Goal: Find specific page/section: Find specific page/section

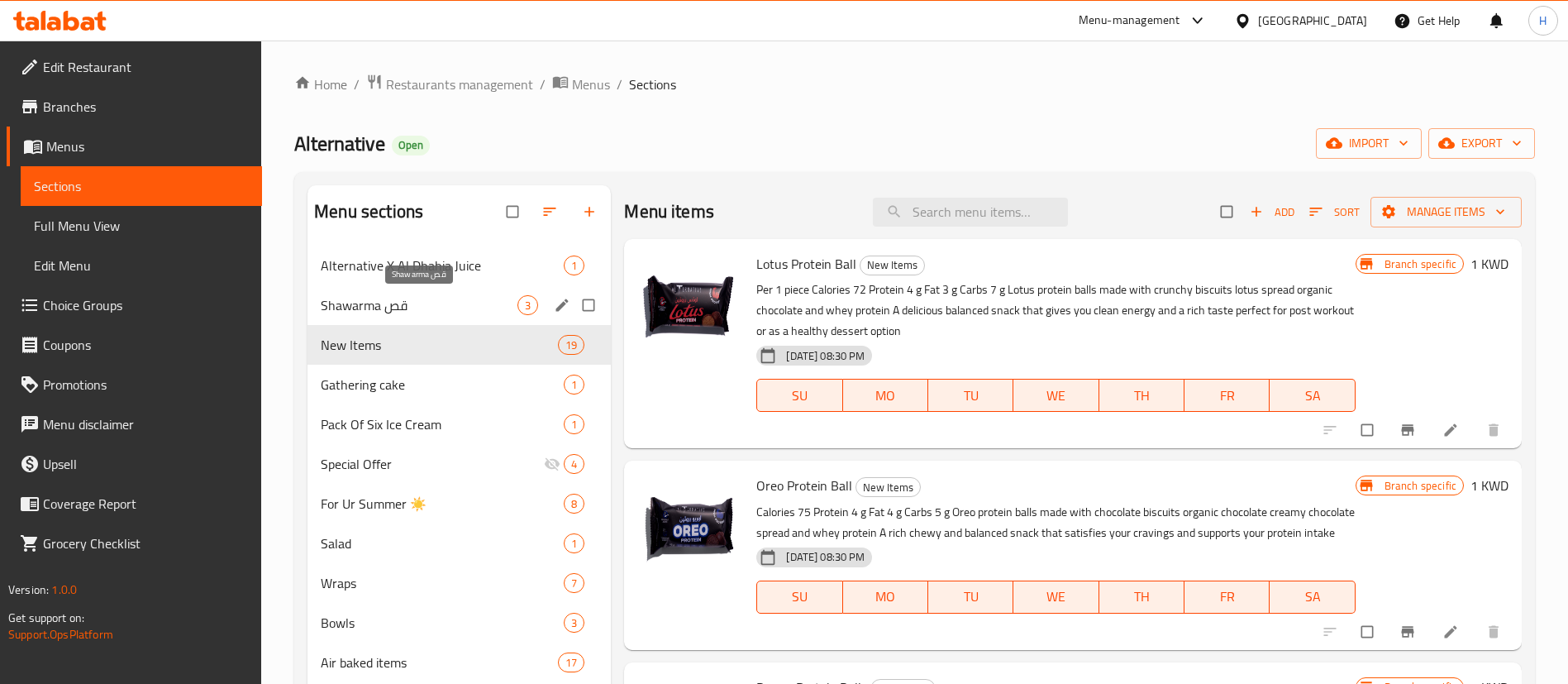
click at [446, 310] on span "Shawarma قص" at bounding box center [418, 306] width 197 height 20
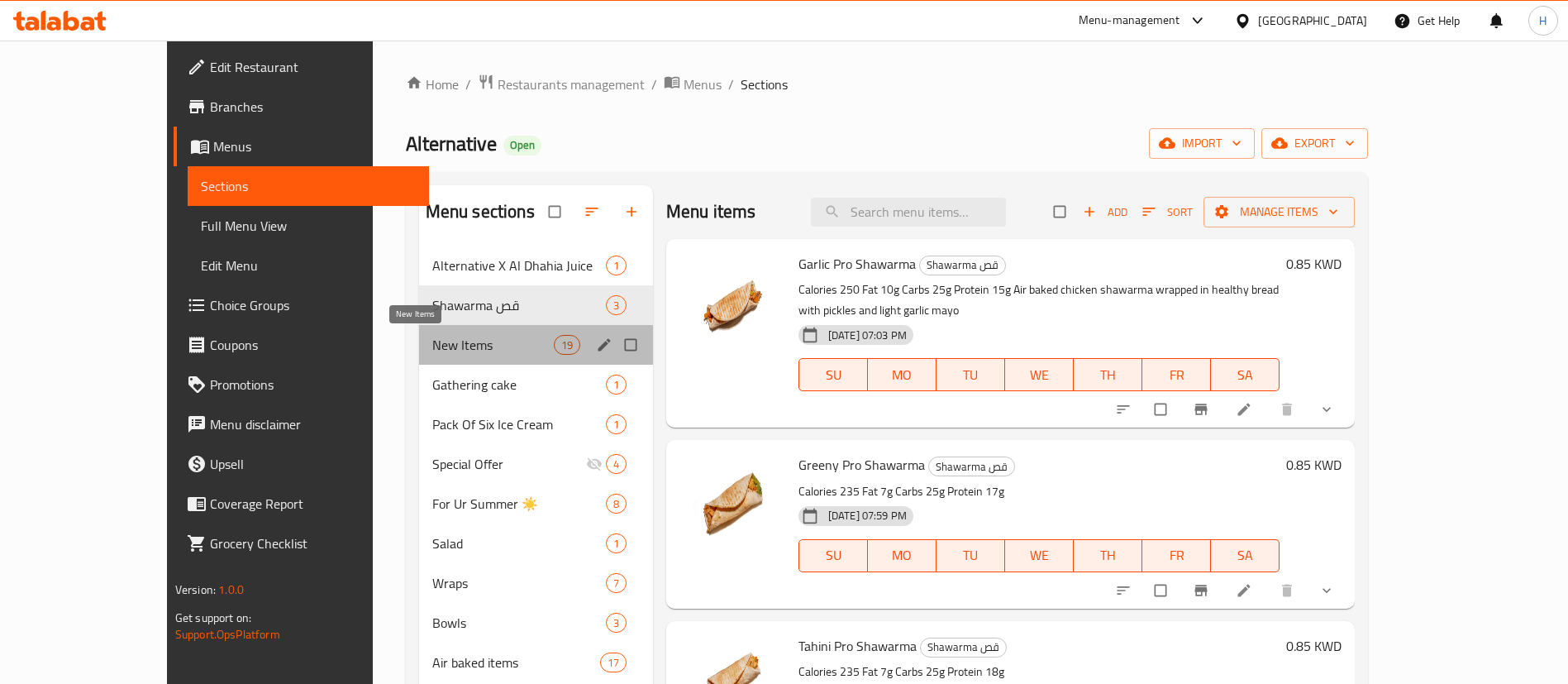
click at [433, 339] on span "New Items" at bounding box center [493, 345] width 121 height 20
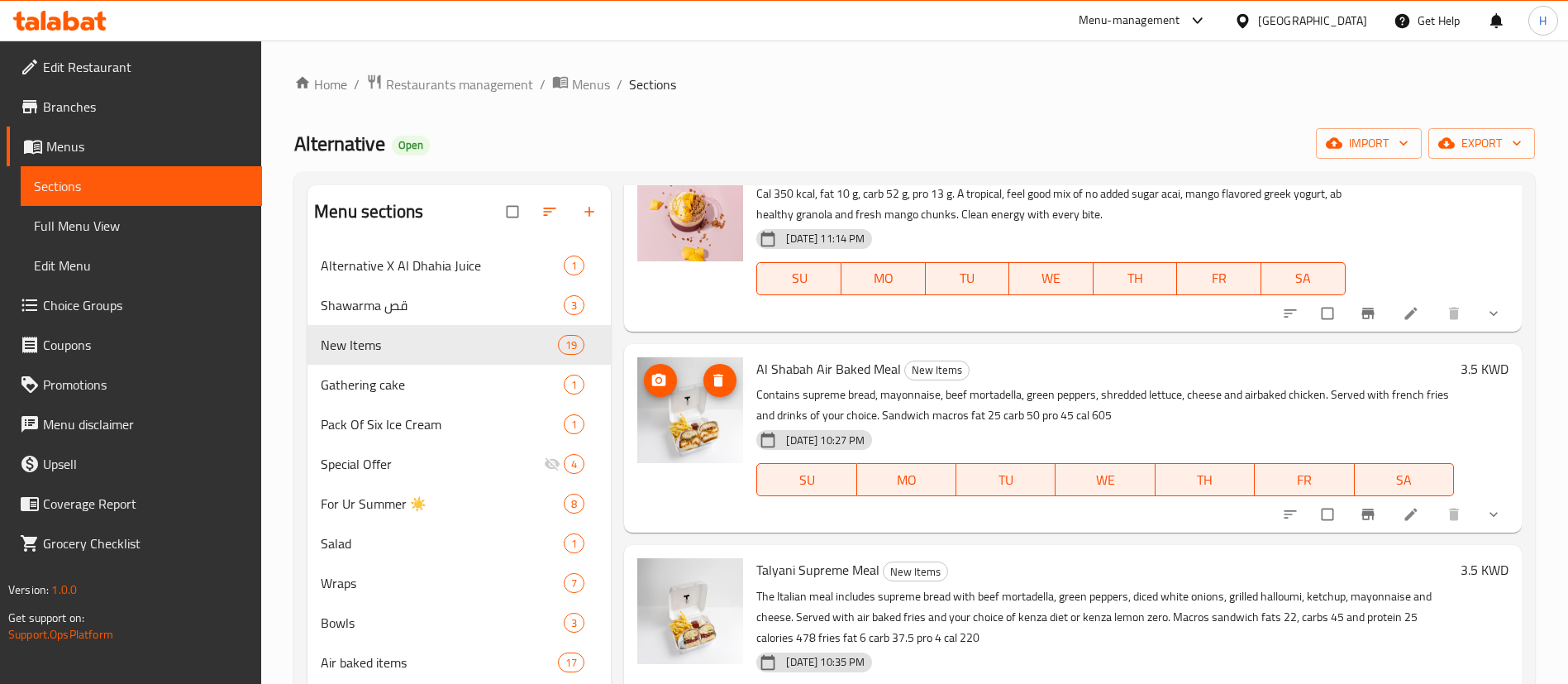
scroll to position [2864, 0]
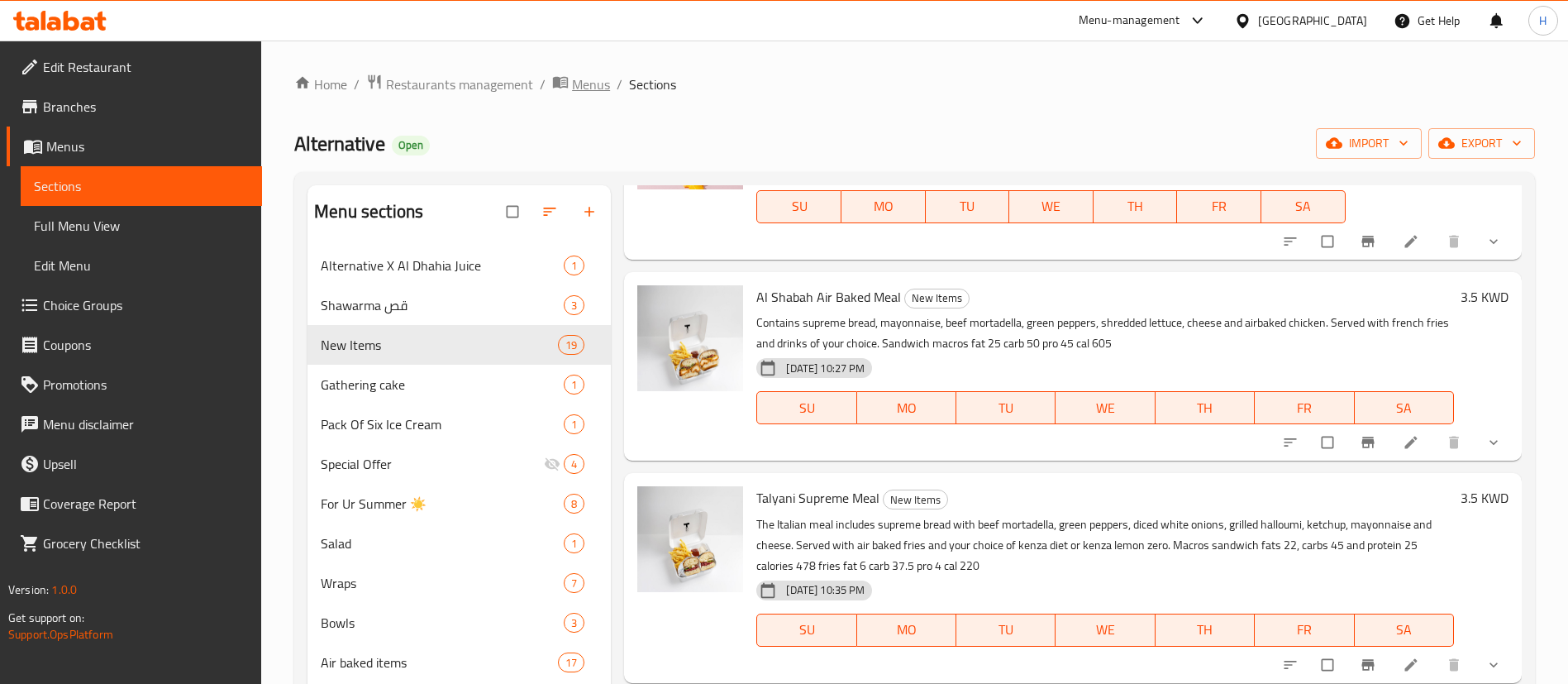
click at [584, 82] on span "Menus" at bounding box center [591, 85] width 38 height 20
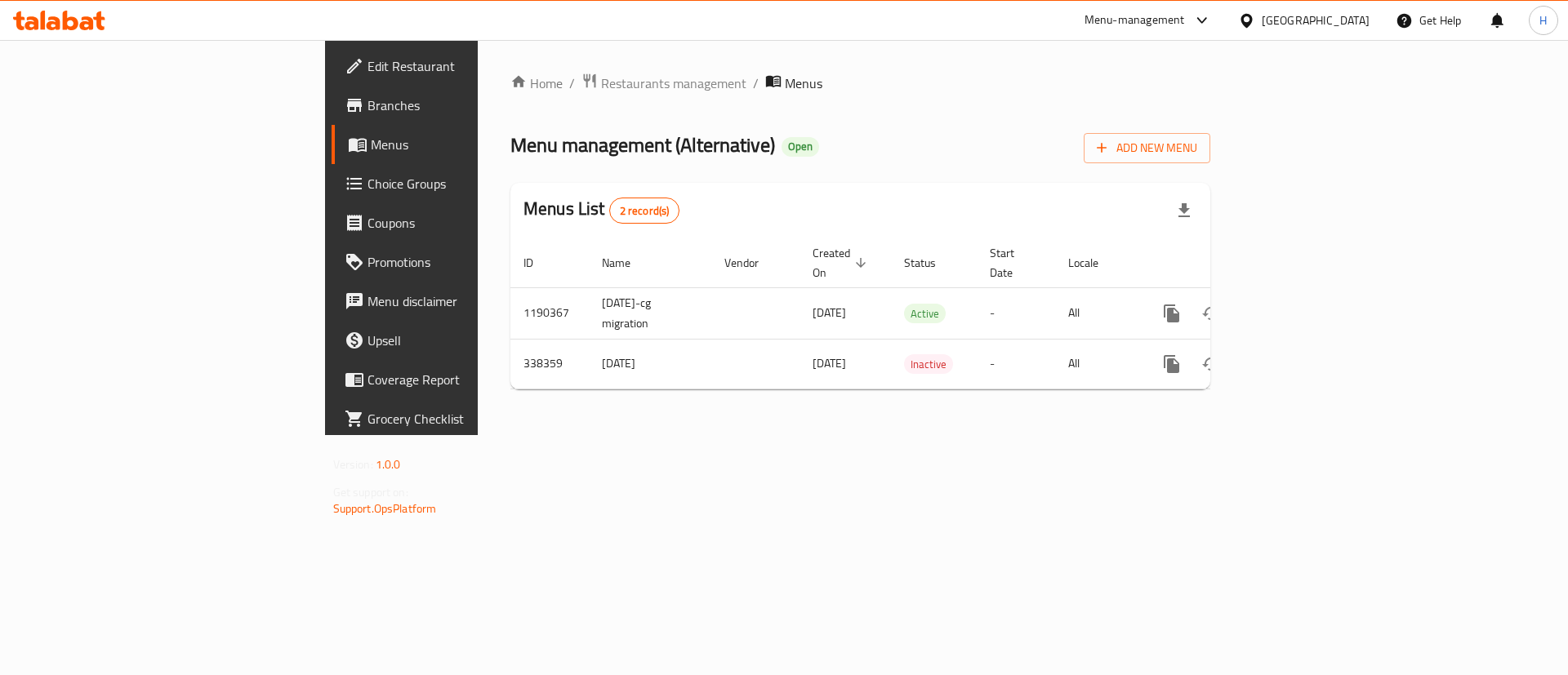
click at [531, 96] on div "Home / Restaurants management / Menus Menu management ( Alternative ) Open Add …" at bounding box center [860, 237] width 700 height 330
click at [601, 92] on span "Restaurants management" at bounding box center [674, 83] width 145 height 20
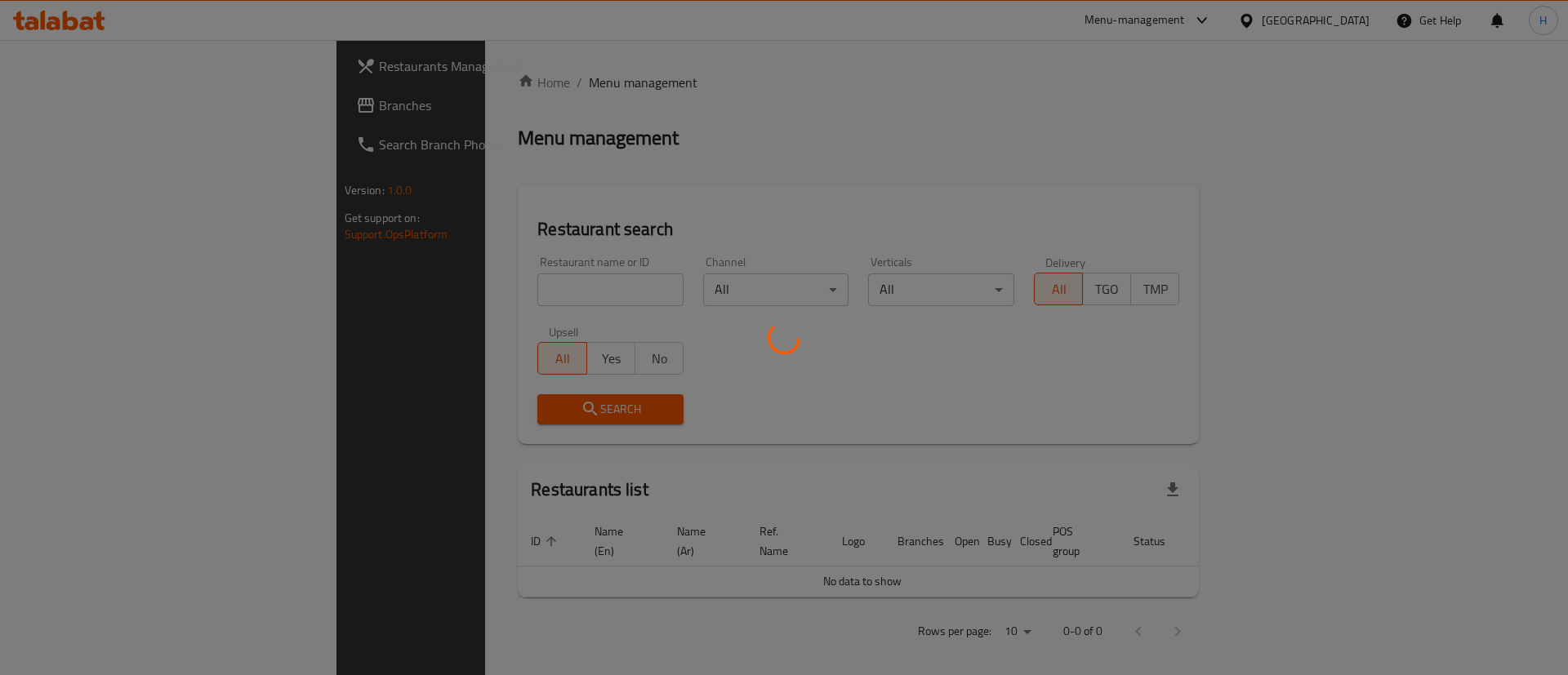
click at [489, 297] on div at bounding box center [784, 337] width 1568 height 675
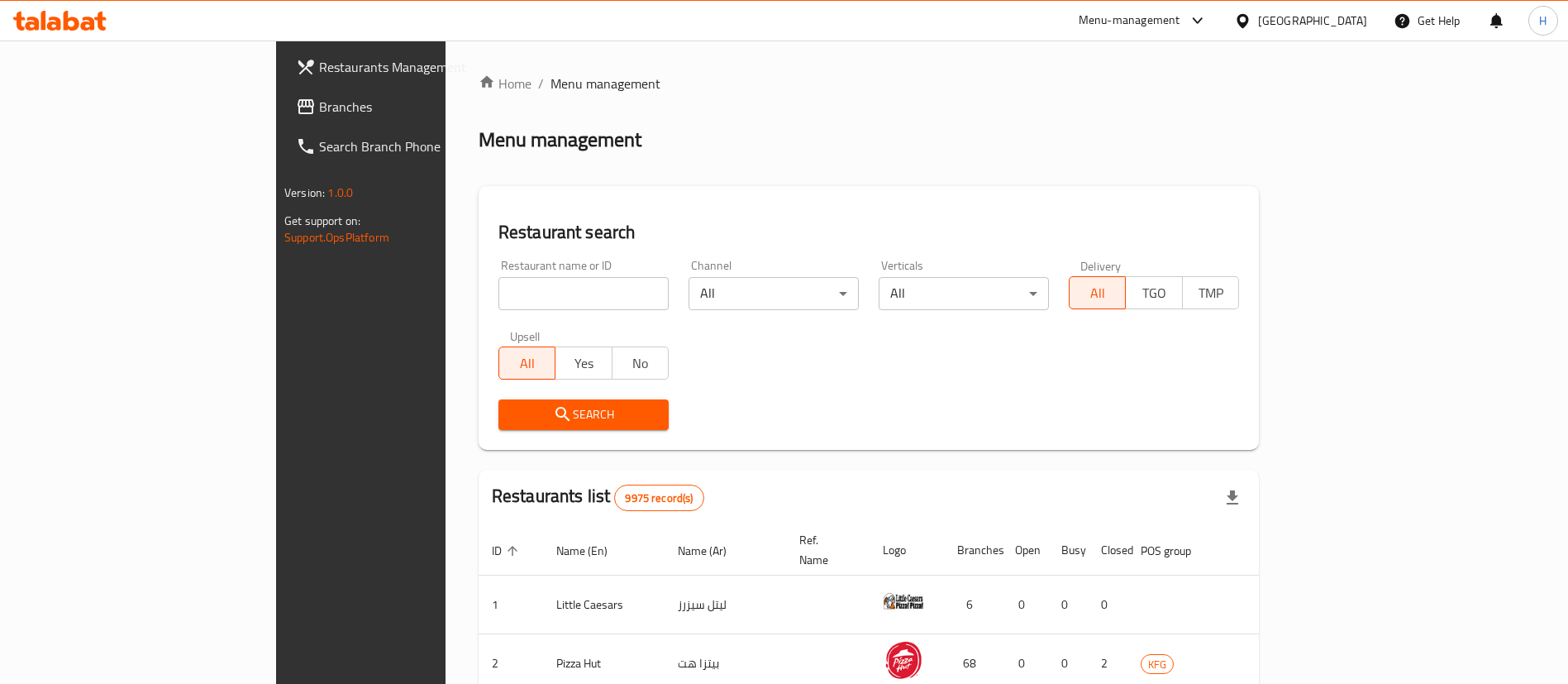
click at [549, 288] on input "search" at bounding box center [584, 294] width 171 height 33
type input "alterna"
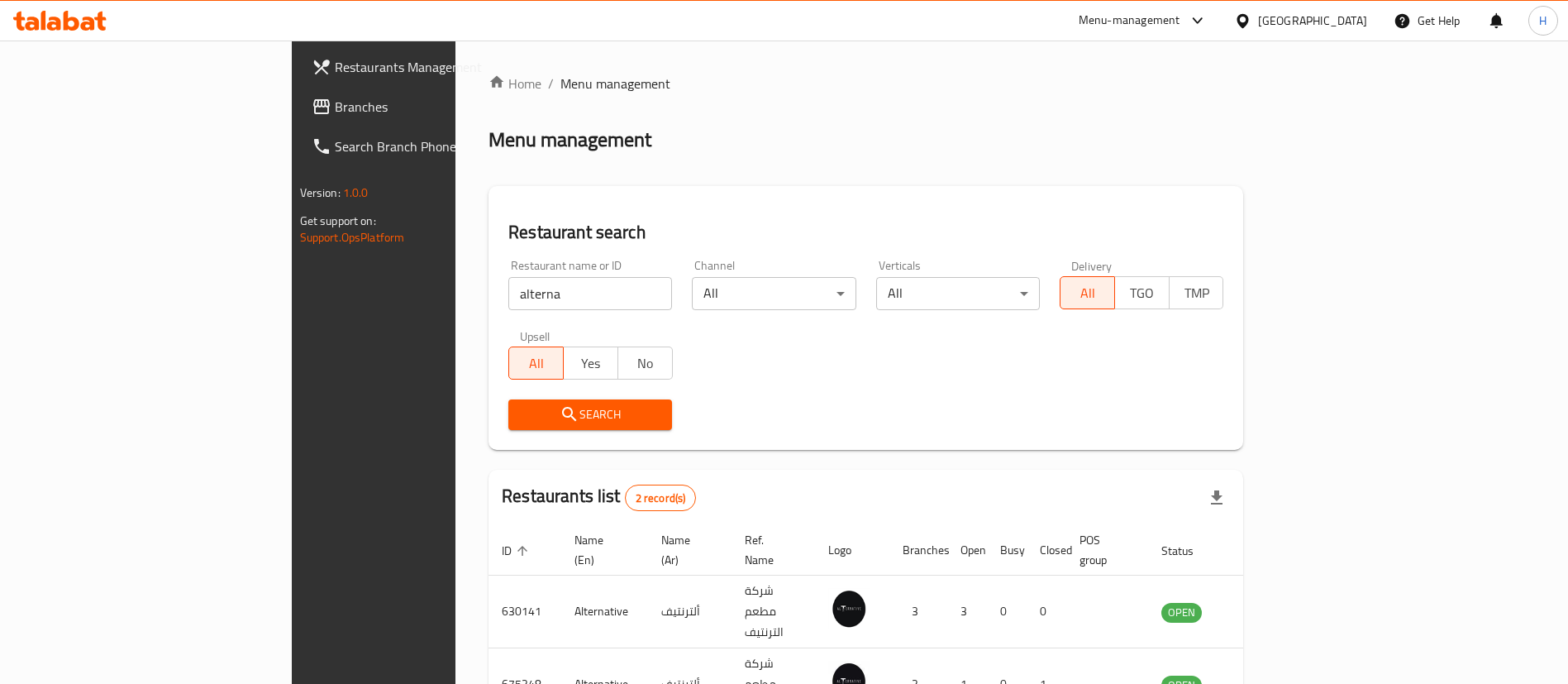
click at [930, 393] on div "Search" at bounding box center [866, 414] width 735 height 50
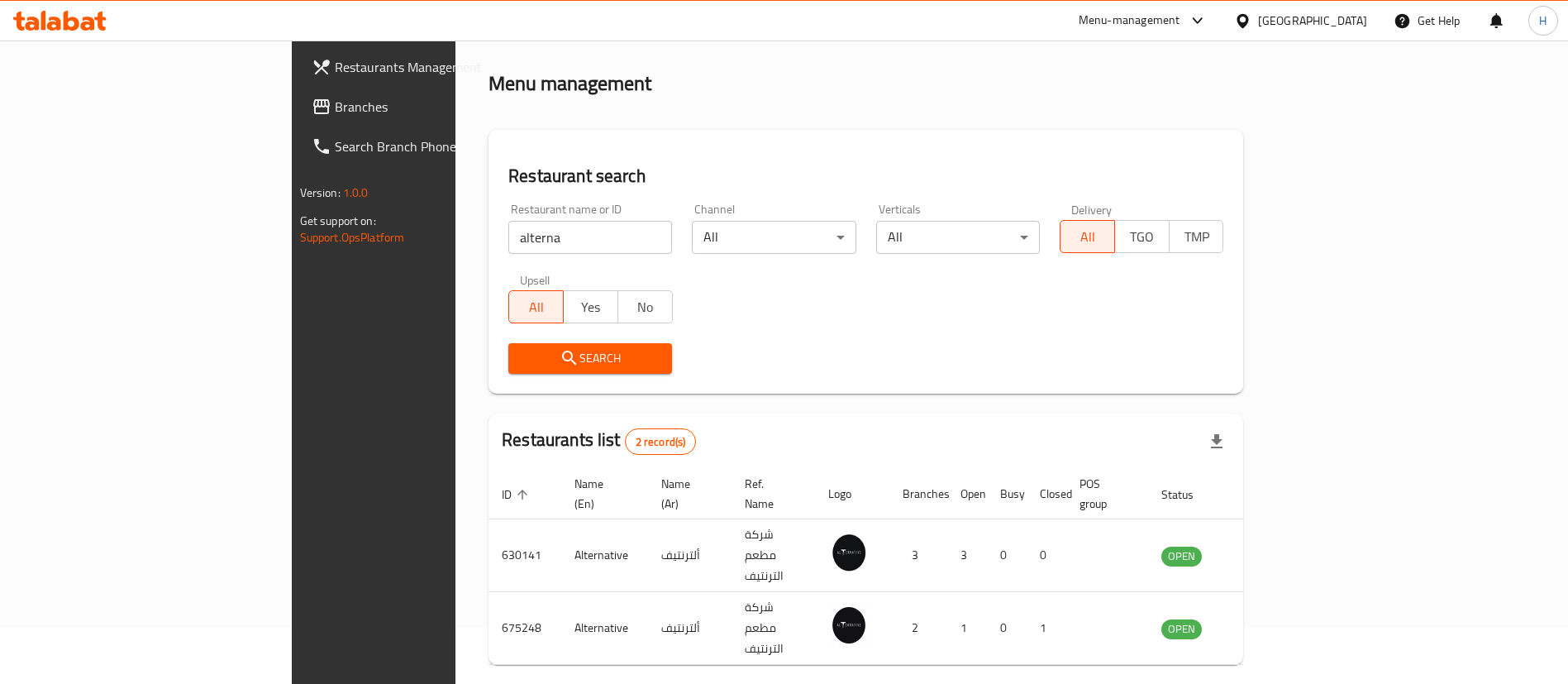
scroll to position [80, 0]
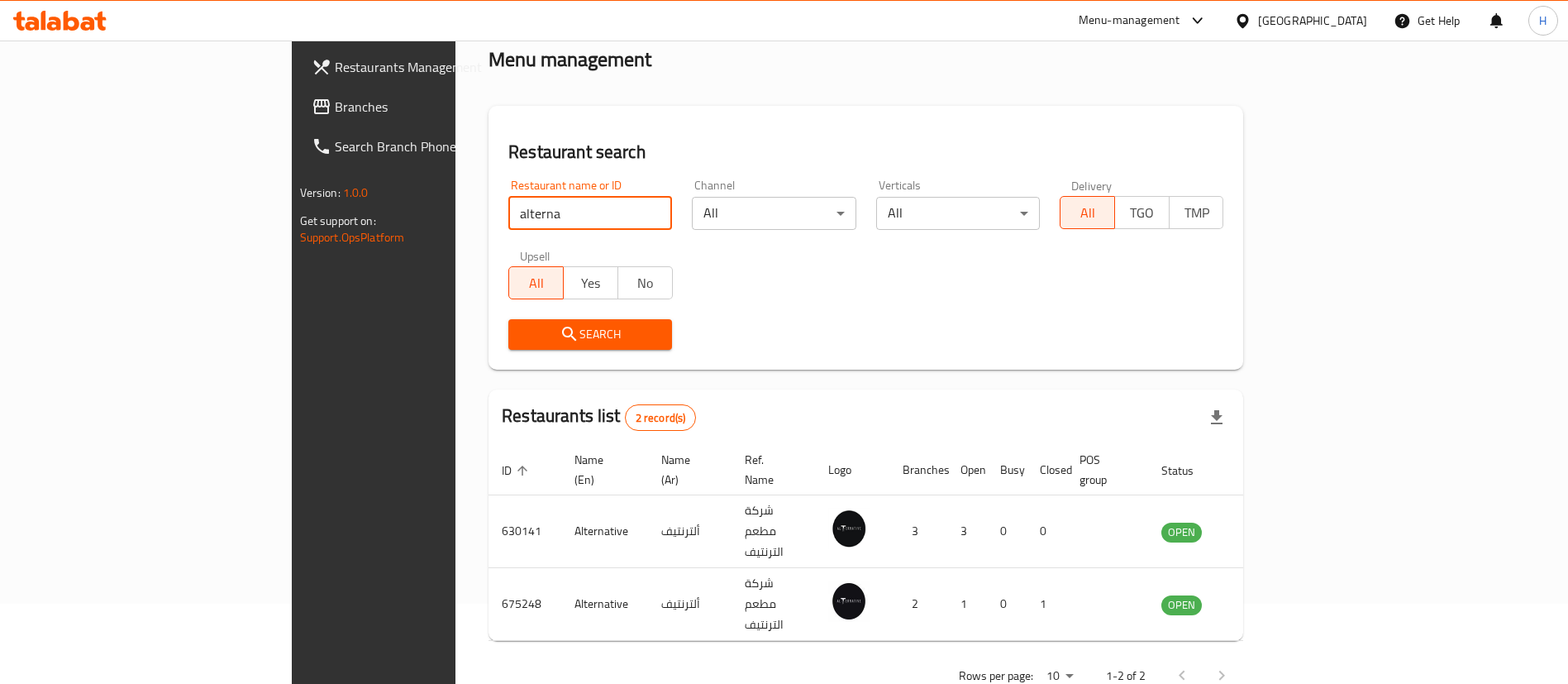
click at [509, 213] on input "alterna" at bounding box center [591, 213] width 164 height 33
type input "[PERSON_NAME]"
click button "Search" at bounding box center [591, 334] width 164 height 31
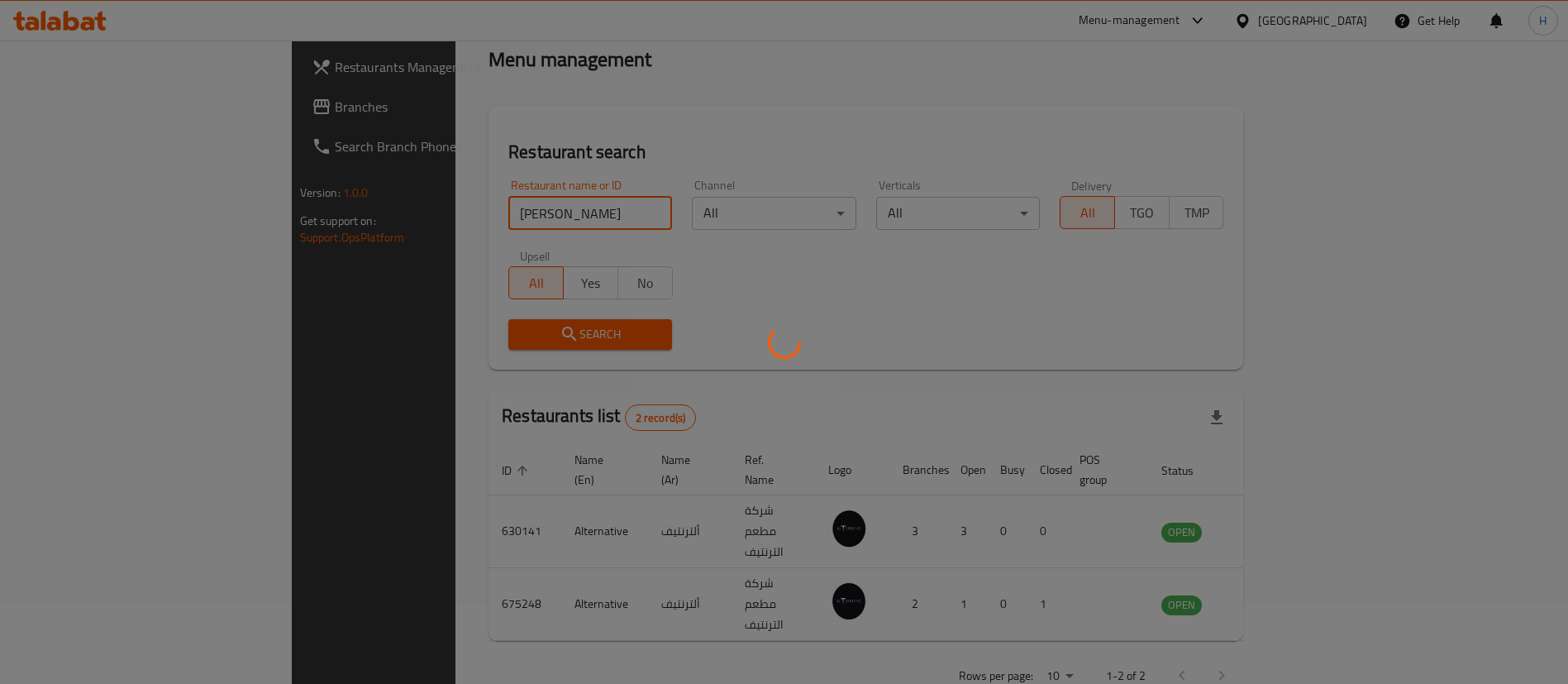
scroll to position [0, 0]
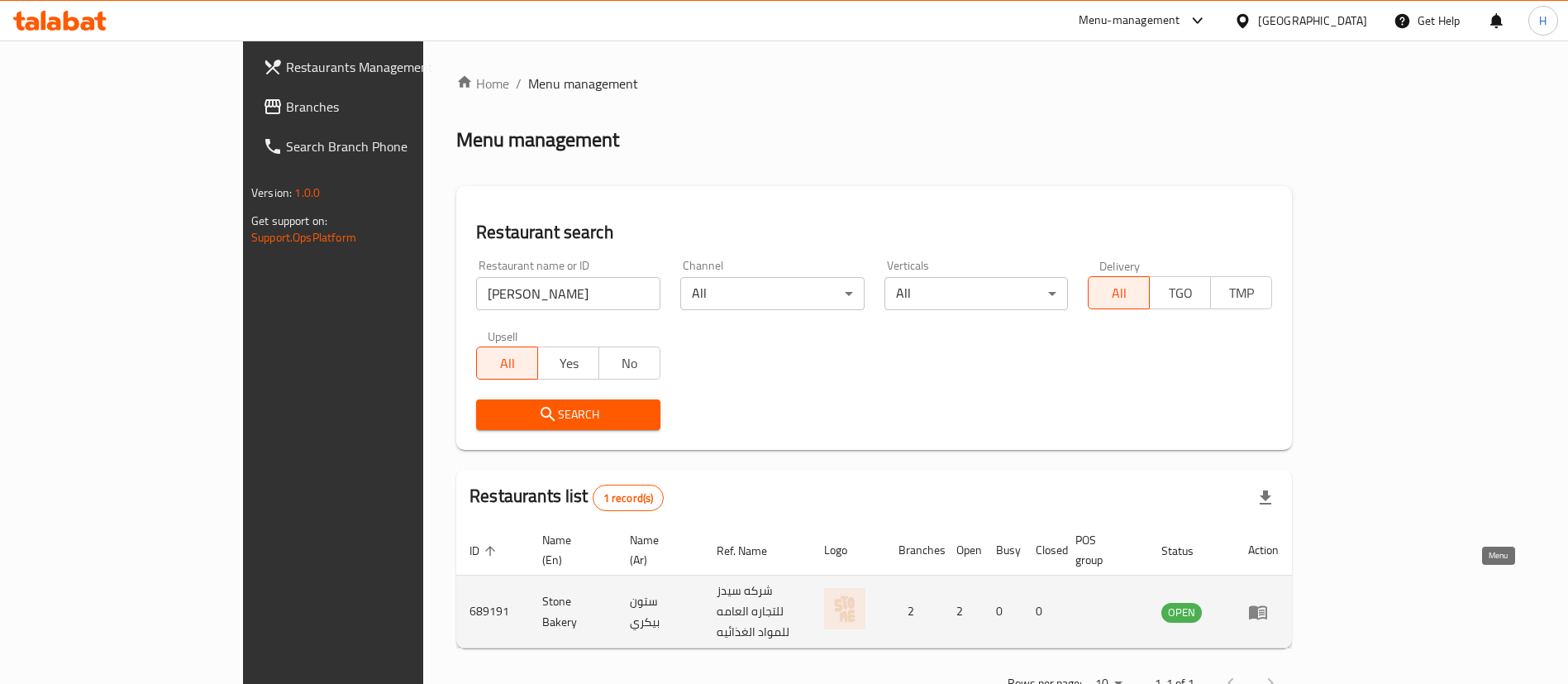
click at [1268, 602] on icon "enhanced table" at bounding box center [1258, 612] width 20 height 20
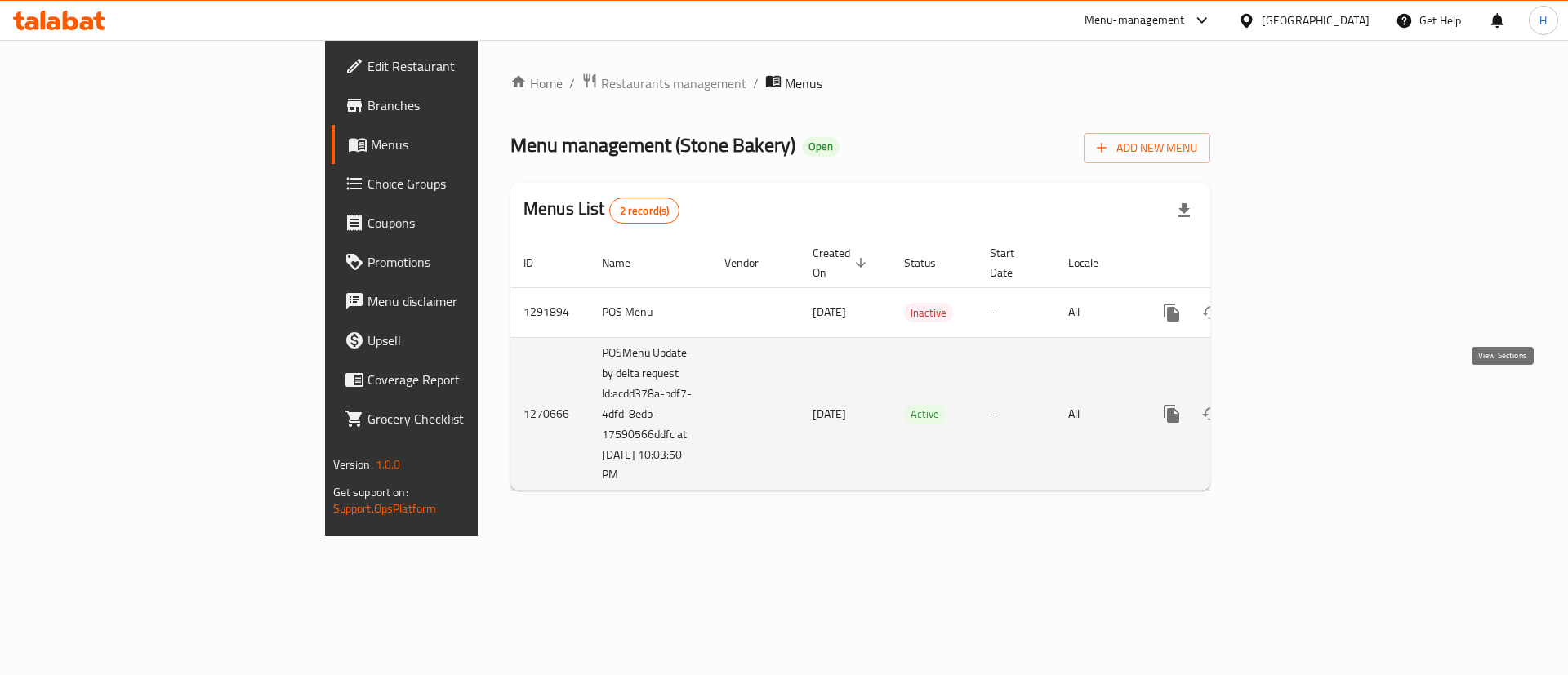
click at [1299, 404] on icon "enhanced table" at bounding box center [1289, 414] width 20 height 20
